Goal: Transaction & Acquisition: Subscribe to service/newsletter

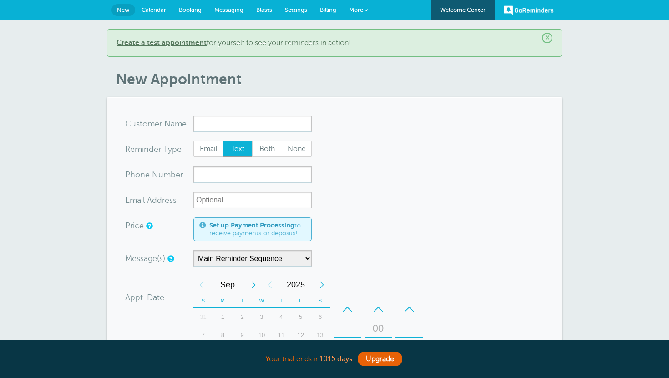
click at [325, 7] on span "Billing" at bounding box center [328, 9] width 16 height 7
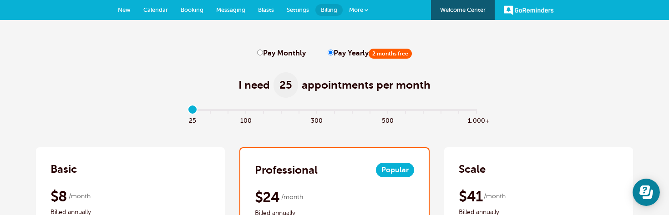
click at [261, 51] on input "Pay Monthly" at bounding box center [260, 53] width 6 height 6
radio input "true"
click at [328, 51] on input "Pay Yearly 2 months free" at bounding box center [331, 53] width 6 height 6
radio input "true"
type input "3"
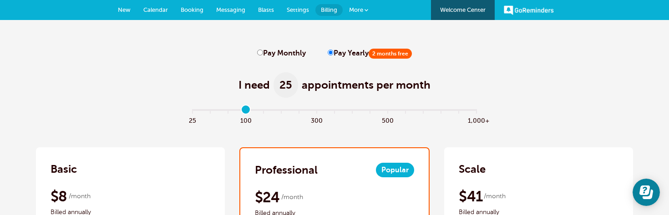
click at [240, 111] on input "range" at bounding box center [335, 112] width 295 height 2
